Goal: Information Seeking & Learning: Understand process/instructions

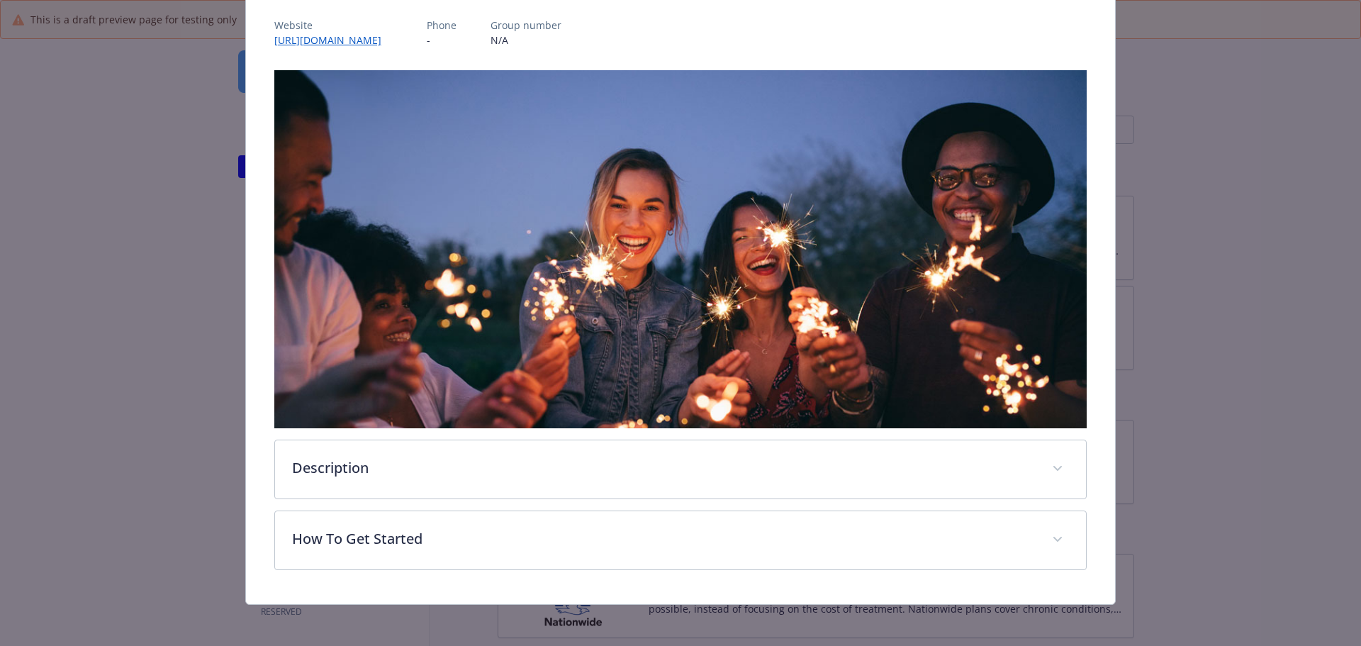
scroll to position [169, 0]
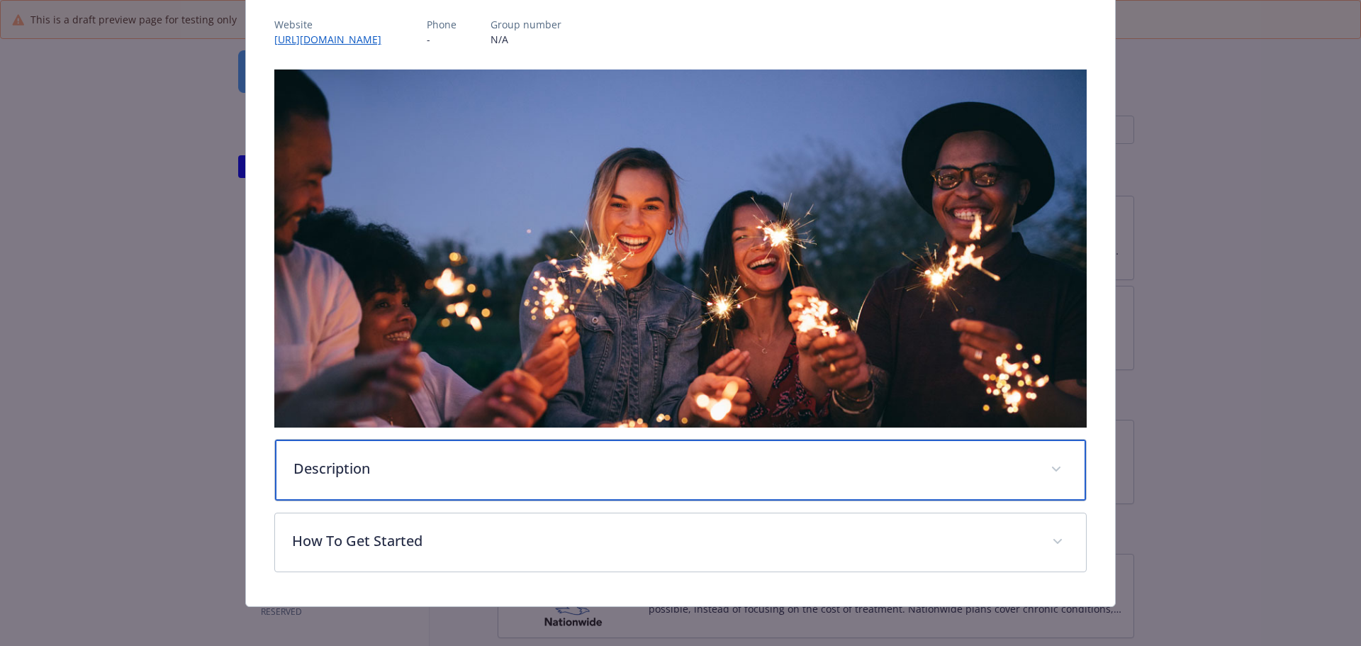
click at [652, 475] on div "Description" at bounding box center [681, 470] width 812 height 61
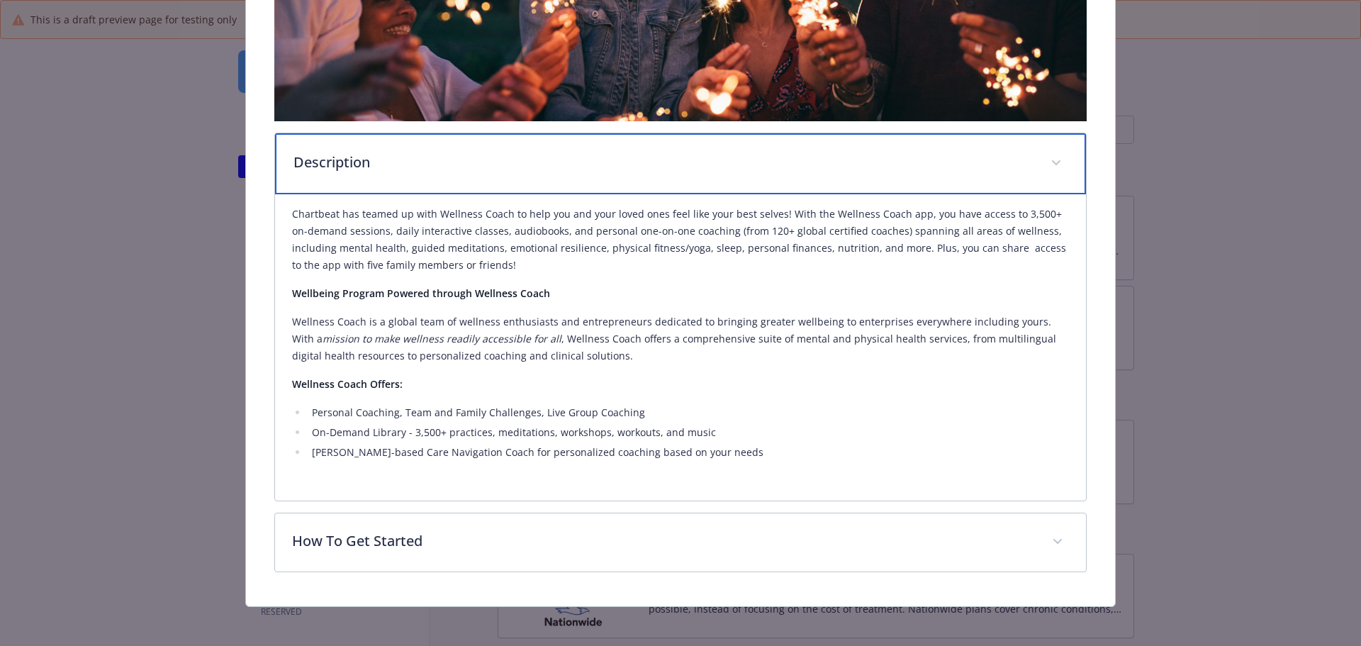
scroll to position [479, 0]
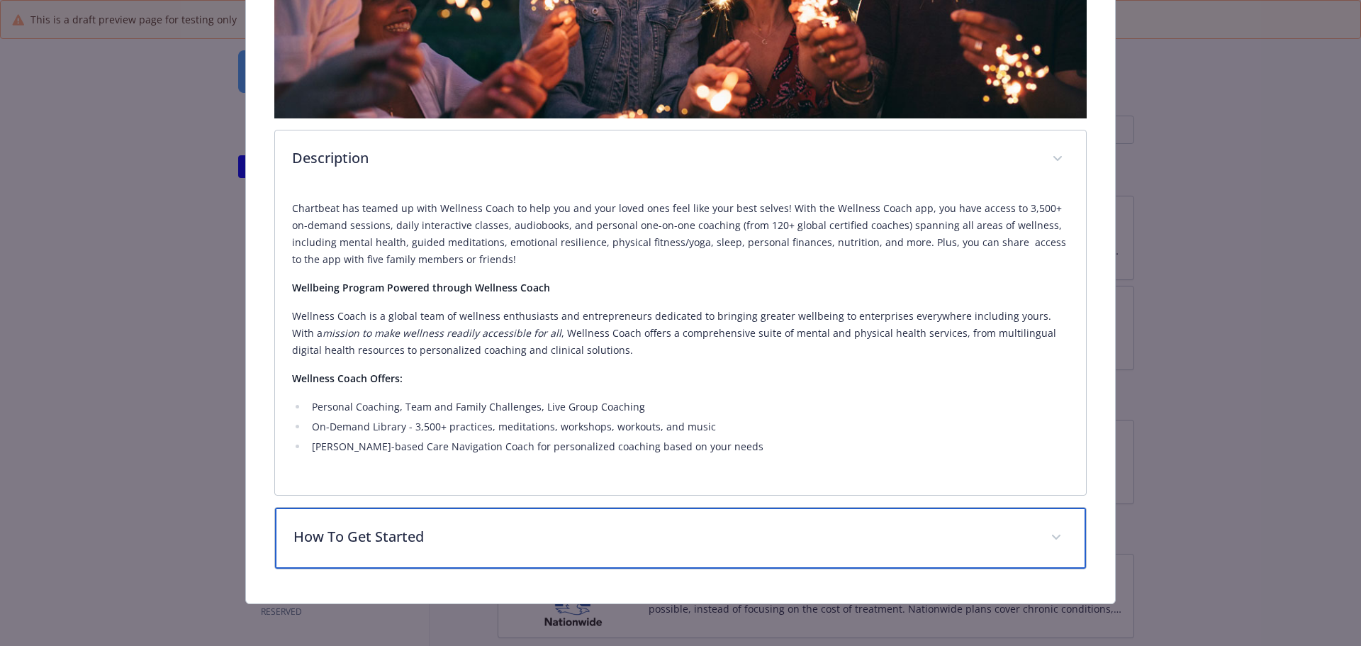
click at [623, 522] on div "How To Get Started" at bounding box center [681, 538] width 812 height 61
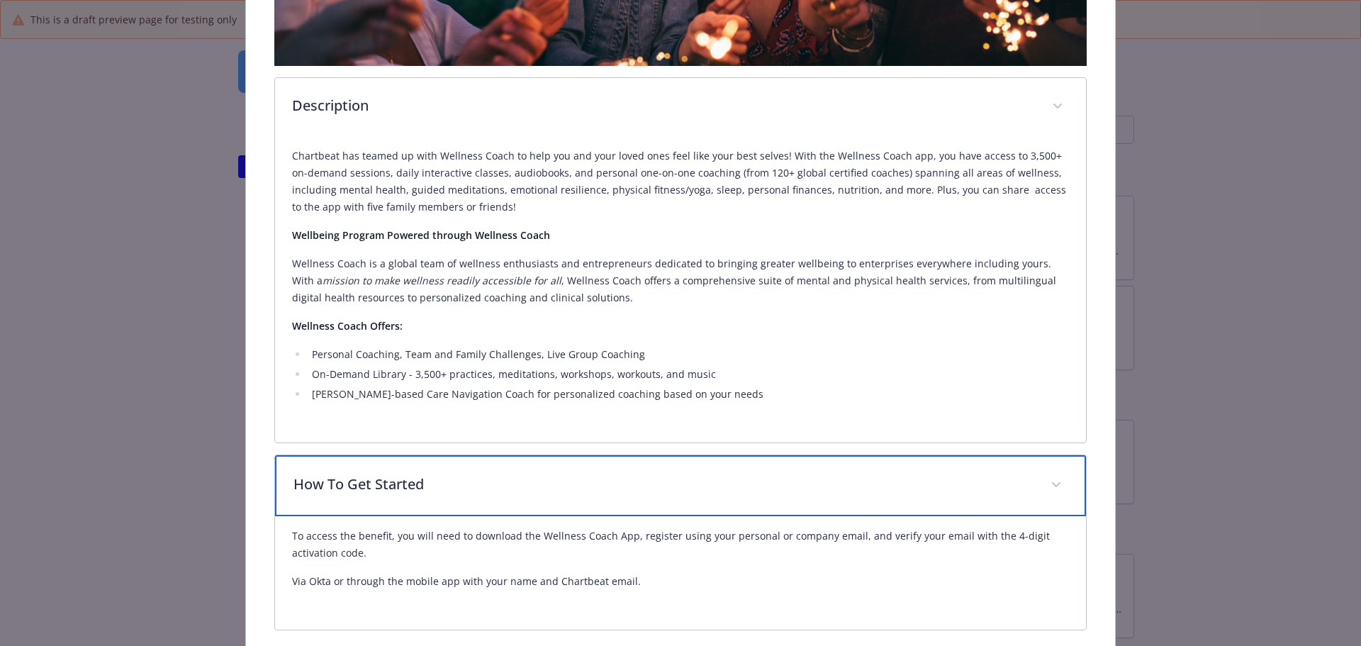
scroll to position [592, 0]
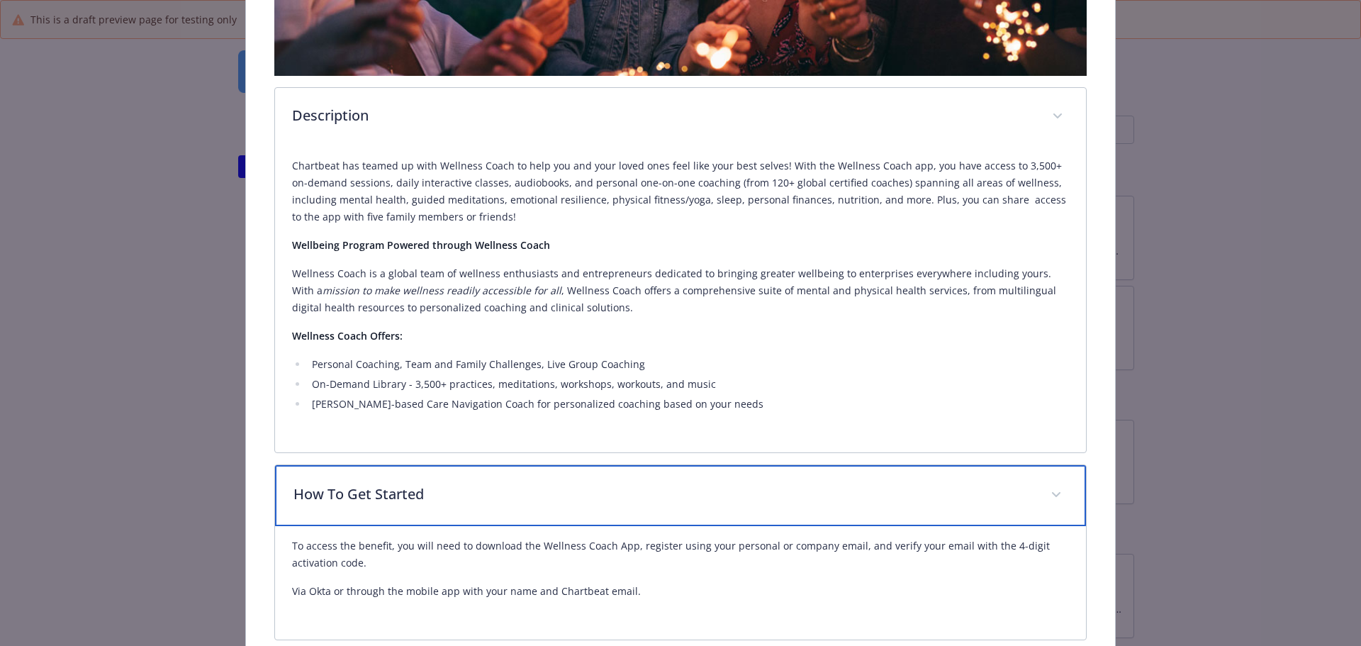
click at [642, 483] on p "How To Get Started" at bounding box center [663, 493] width 741 height 21
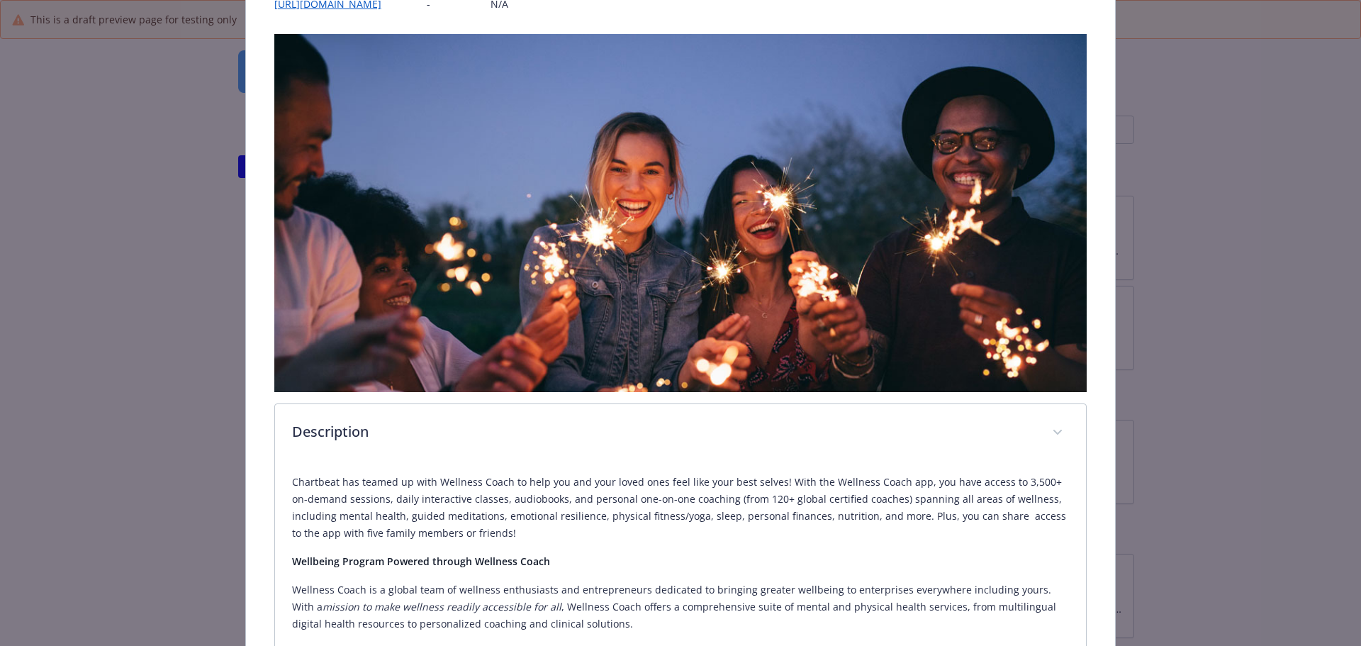
scroll to position [195, 0]
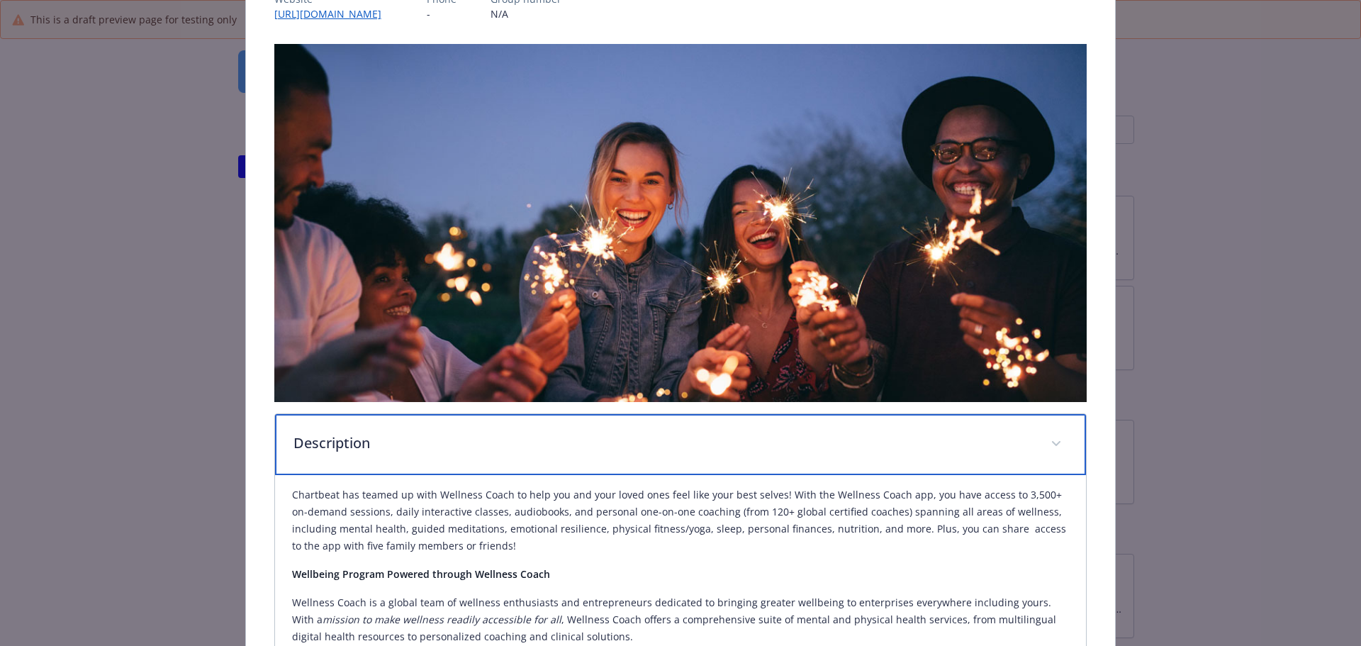
click at [624, 432] on p "Description" at bounding box center [663, 442] width 741 height 21
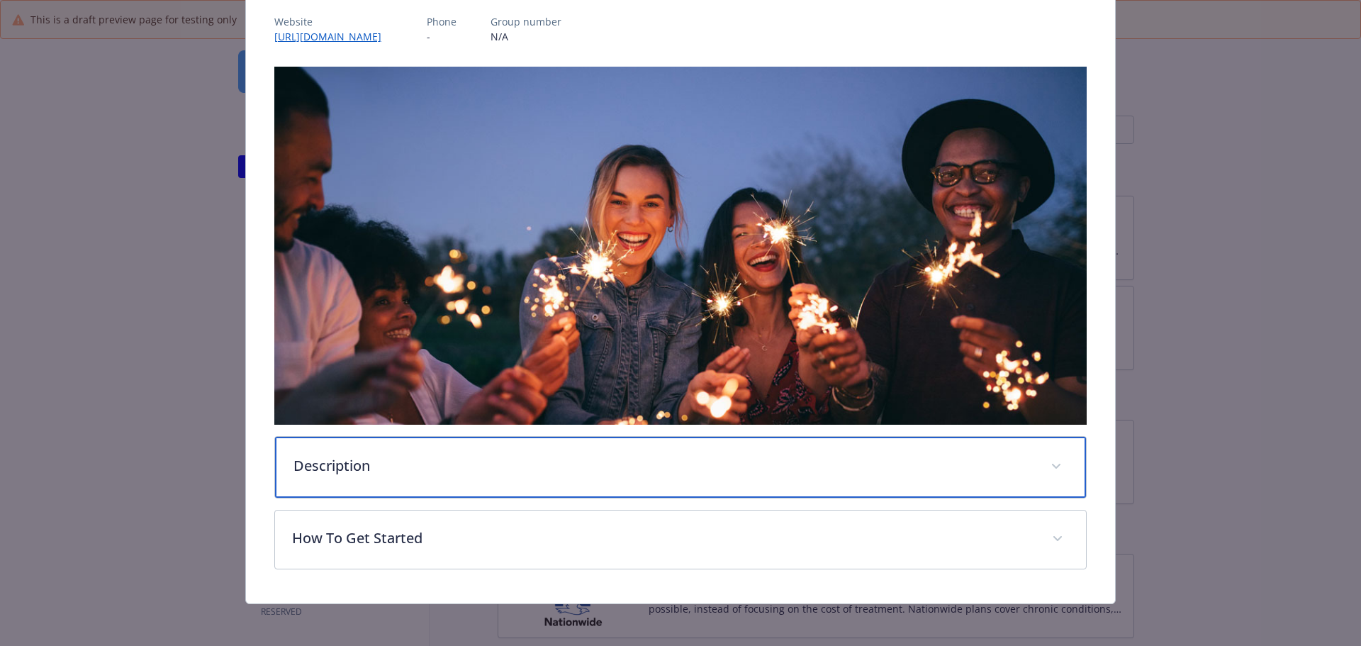
scroll to position [0, 0]
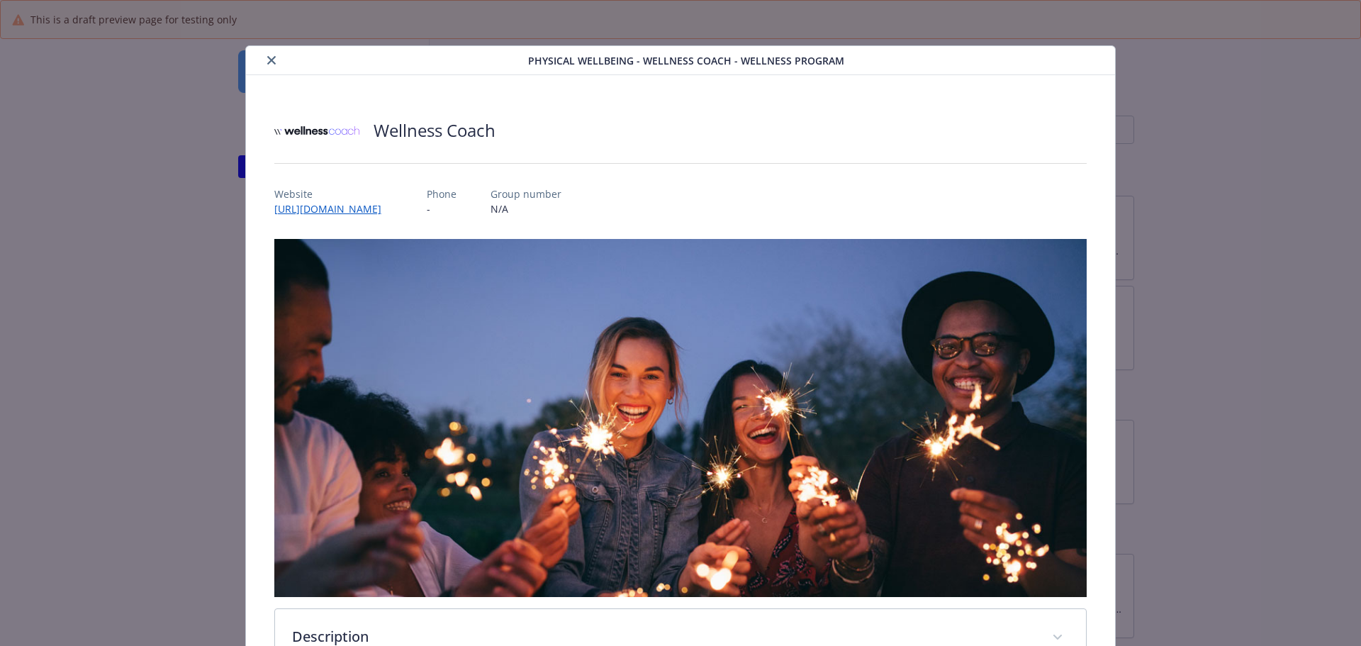
click at [272, 62] on icon "close" at bounding box center [271, 60] width 9 height 9
